Goal: Download file/media

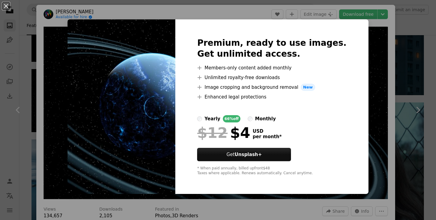
scroll to position [739, 0]
click at [386, 86] on div "An X shape Premium, ready to use images. Get unlimited access. A plus sign Memb…" at bounding box center [218, 110] width 436 height 220
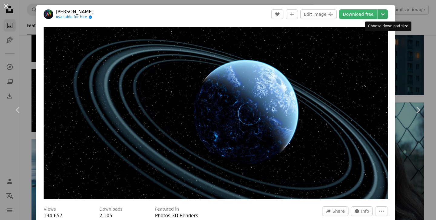
click at [388, 18] on button "Chevron down" at bounding box center [383, 14] width 10 height 10
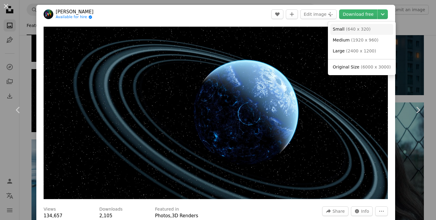
click at [346, 29] on span "( 640 x 320 )" at bounding box center [358, 29] width 25 height 5
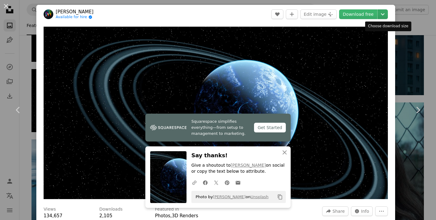
click at [382, 17] on button "Chevron down" at bounding box center [383, 14] width 10 height 10
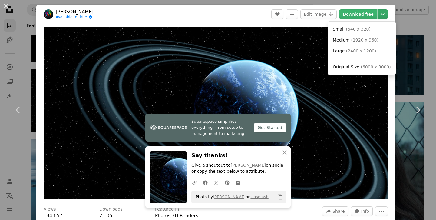
click at [382, 17] on button "Chevron down" at bounding box center [383, 14] width 10 height 10
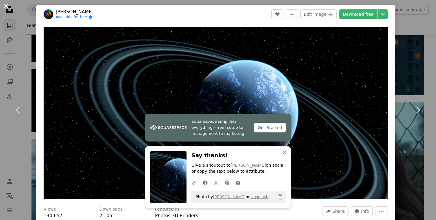
click at [412, 22] on div "An X shape Chevron left Chevron right [PERSON_NAME] Available for hire A checkm…" at bounding box center [218, 110] width 436 height 220
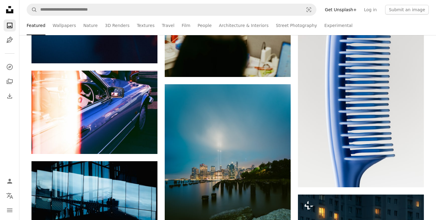
scroll to position [555, 0]
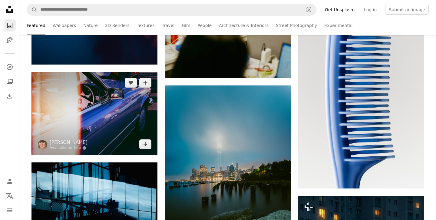
click at [117, 127] on img at bounding box center [94, 113] width 126 height 83
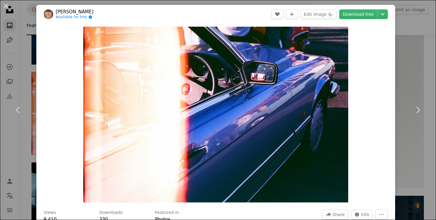
click at [436, 75] on div "An X shape Chevron left Chevron right [PERSON_NAME] Available for hire A checkm…" at bounding box center [218, 110] width 436 height 220
